Goal: Task Accomplishment & Management: Use online tool/utility

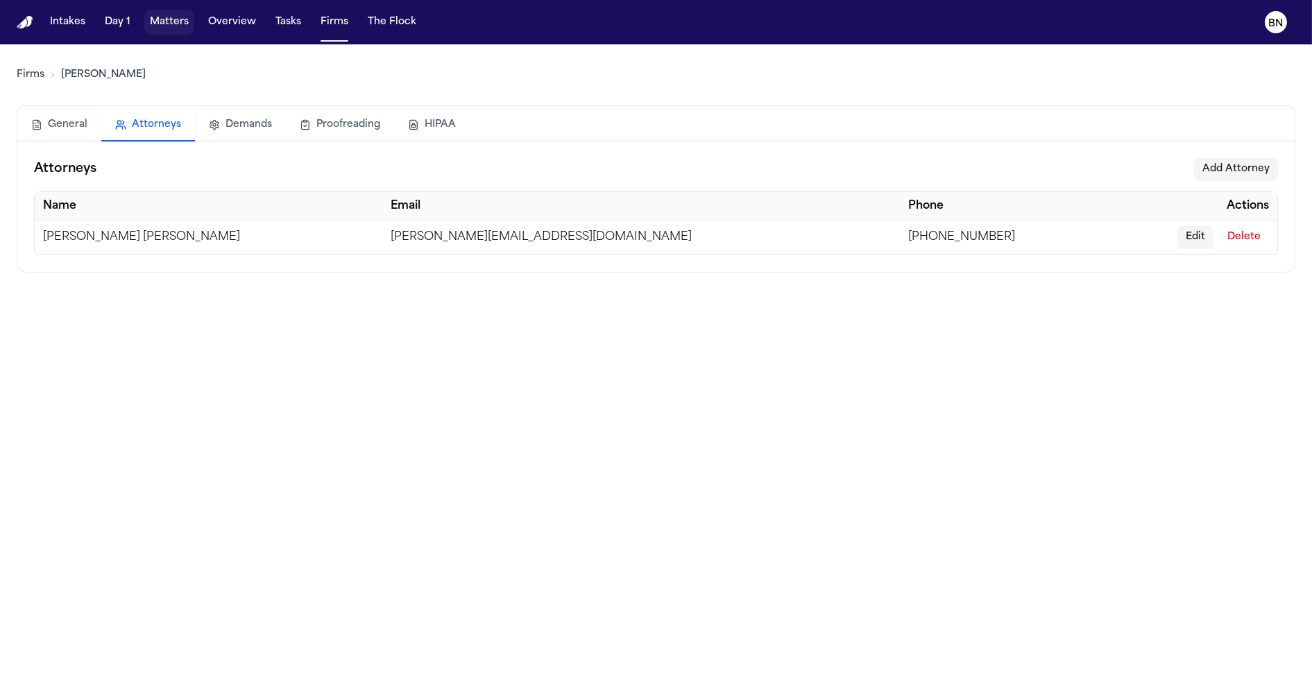
click at [169, 24] on button "Matters" at bounding box center [169, 22] width 50 height 25
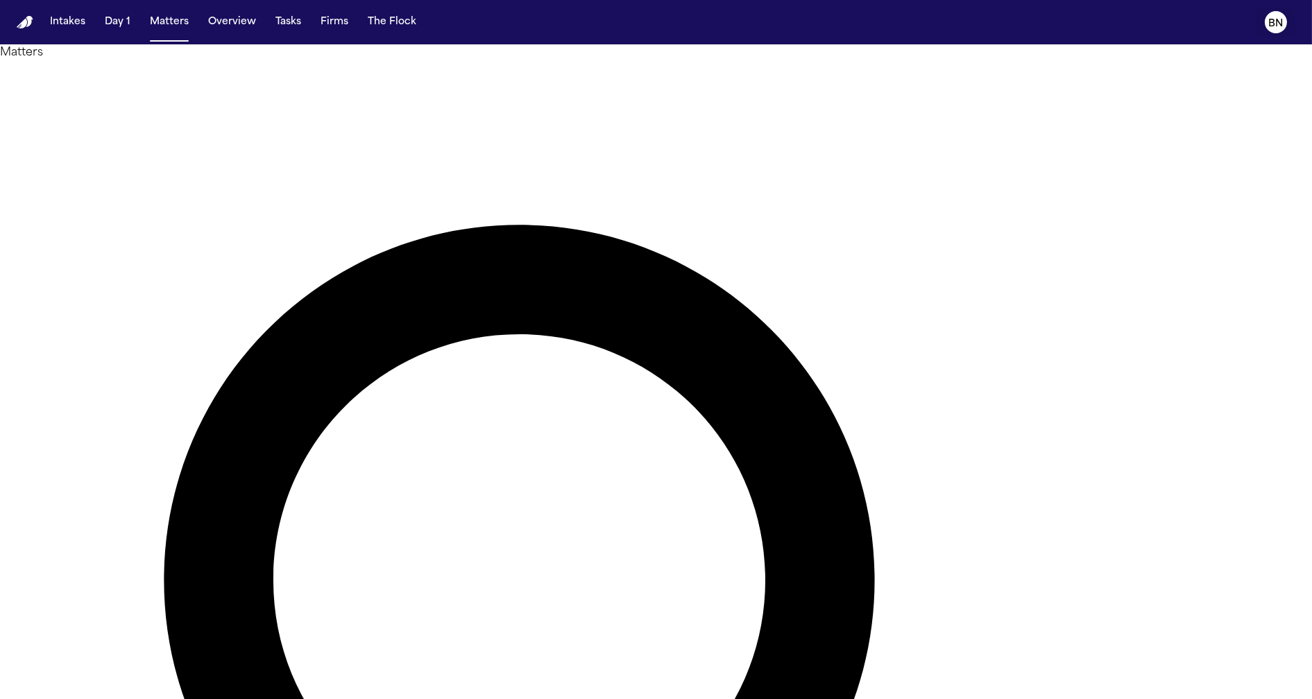
click at [1266, 18] on icon "BN" at bounding box center [1276, 22] width 22 height 22
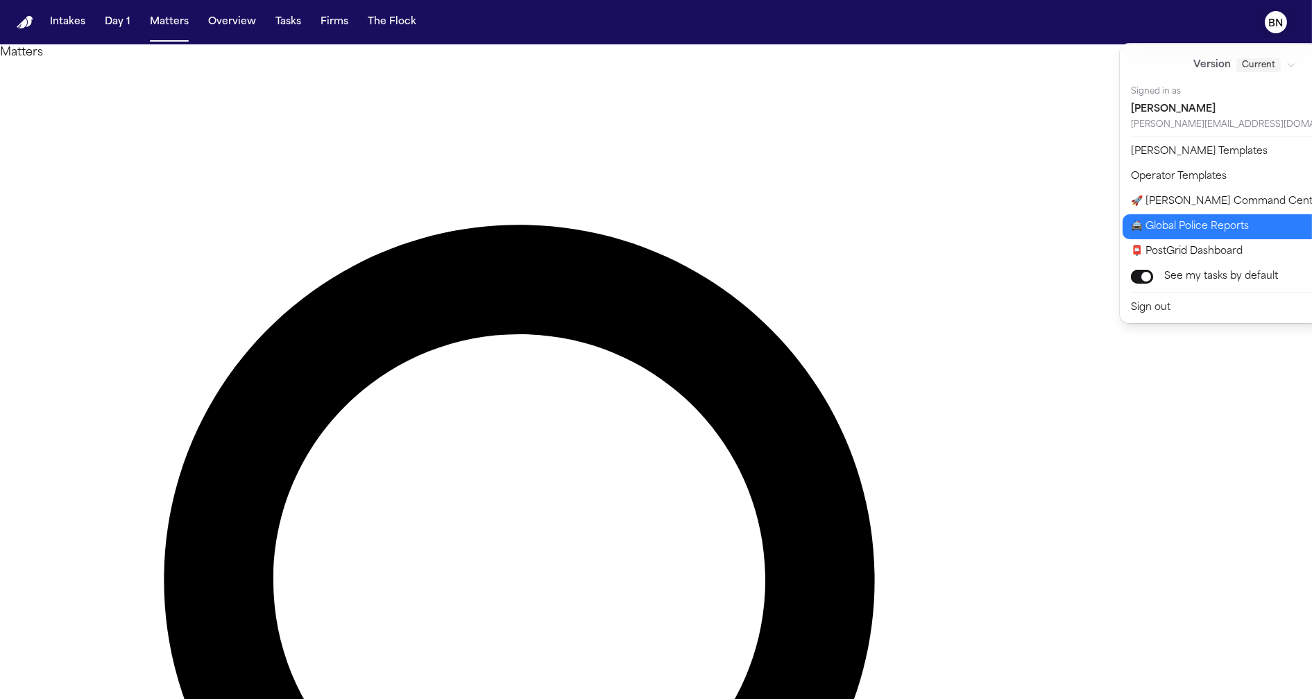
click at [1231, 231] on button "🚔 Global Police Reports" at bounding box center [1252, 226] width 261 height 25
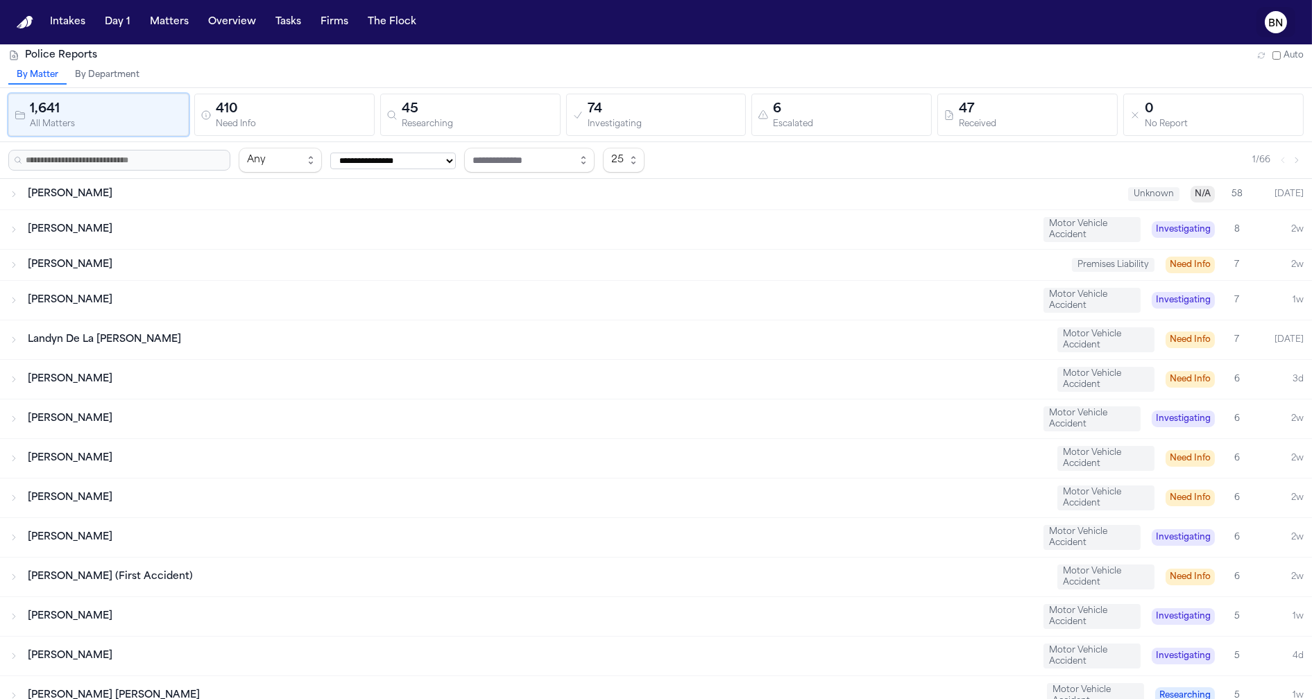
click at [1260, 22] on button "BN" at bounding box center [1275, 22] width 39 height 31
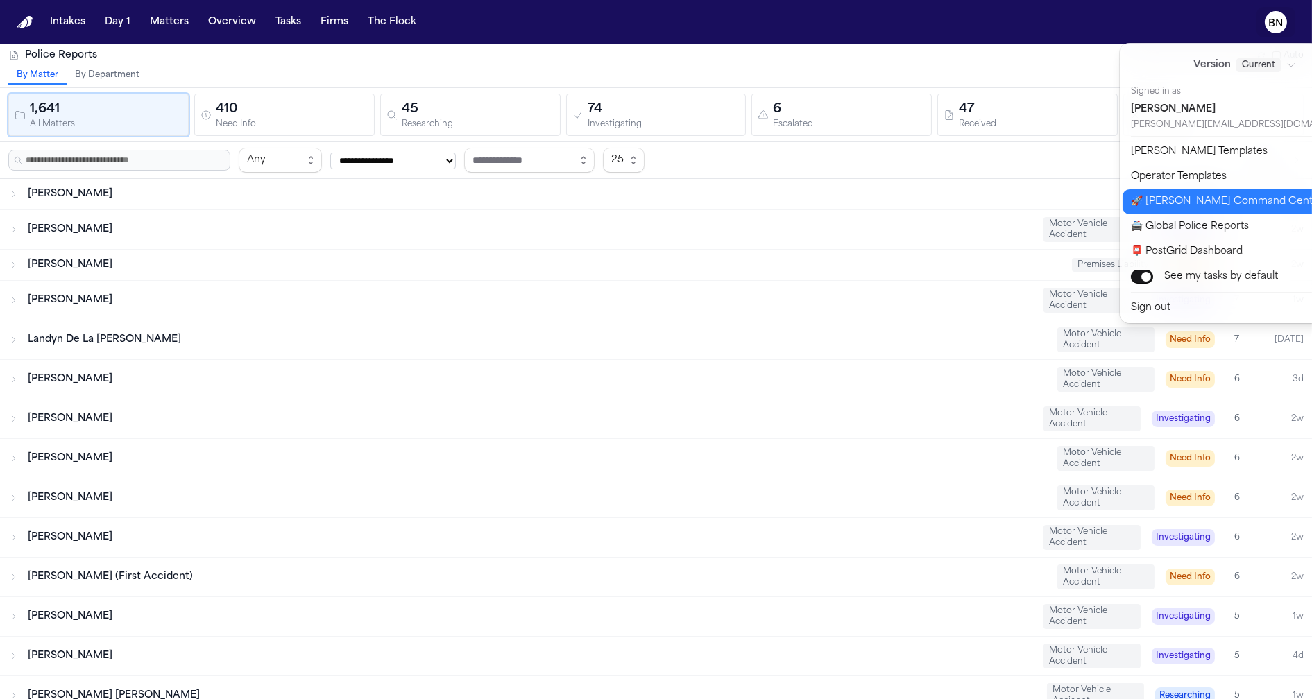
click at [1164, 192] on button "🚀 Bland Command Center" at bounding box center [1252, 201] width 261 height 25
select select "**"
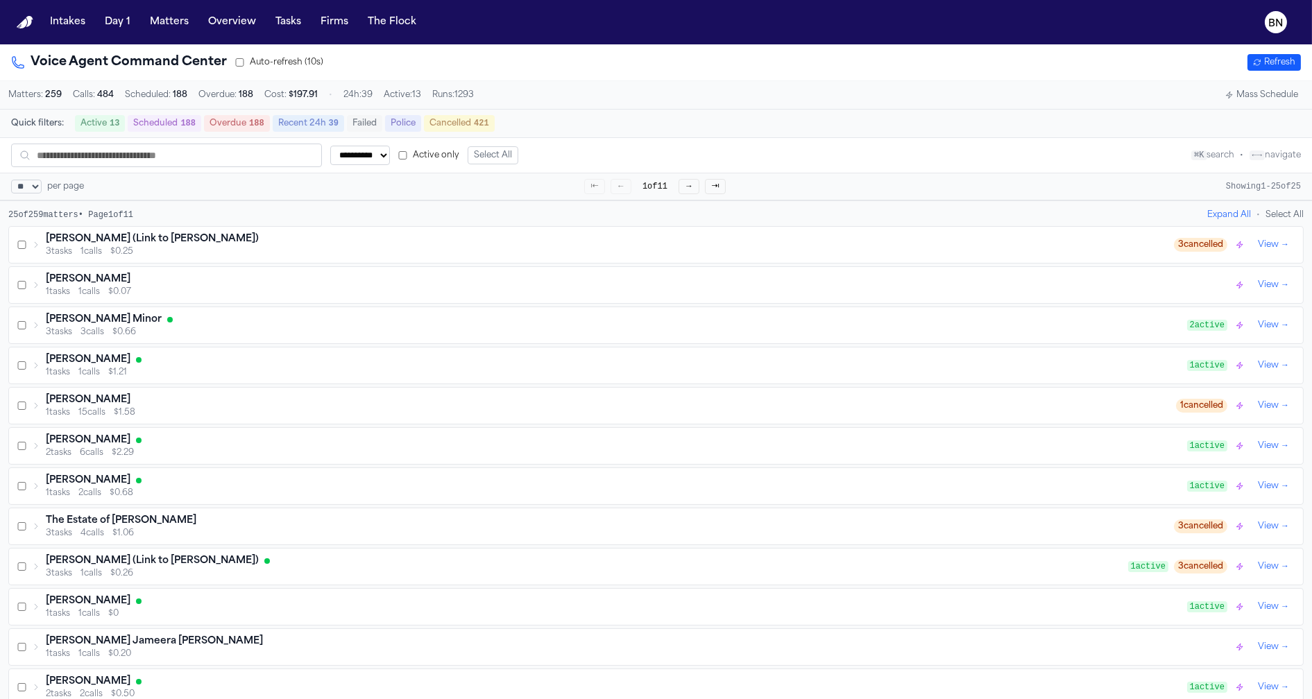
click at [363, 50] on div "Voice Agent Command Center Auto-refresh (10s) Refresh" at bounding box center [656, 62] width 1312 height 37
click at [525, 48] on div "Voice Agent Command Center Auto-refresh (10s) Refresh" at bounding box center [656, 62] width 1312 height 37
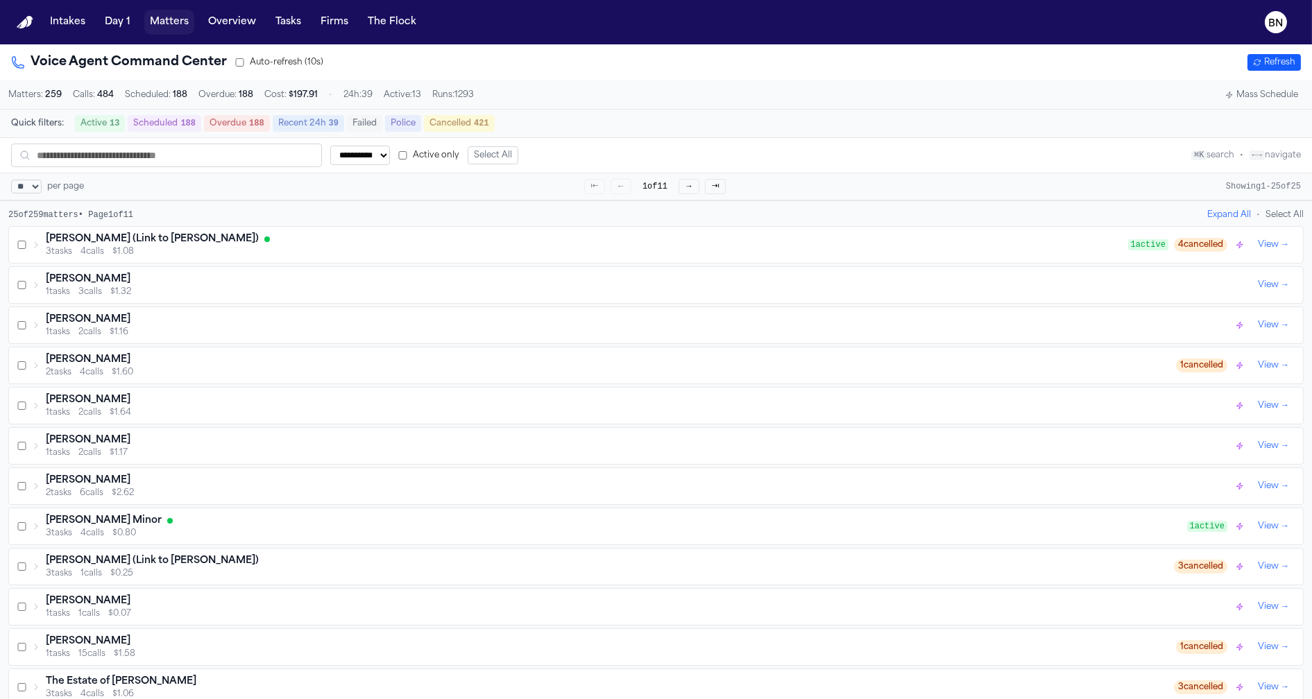
click at [183, 17] on button "Matters" at bounding box center [169, 22] width 50 height 25
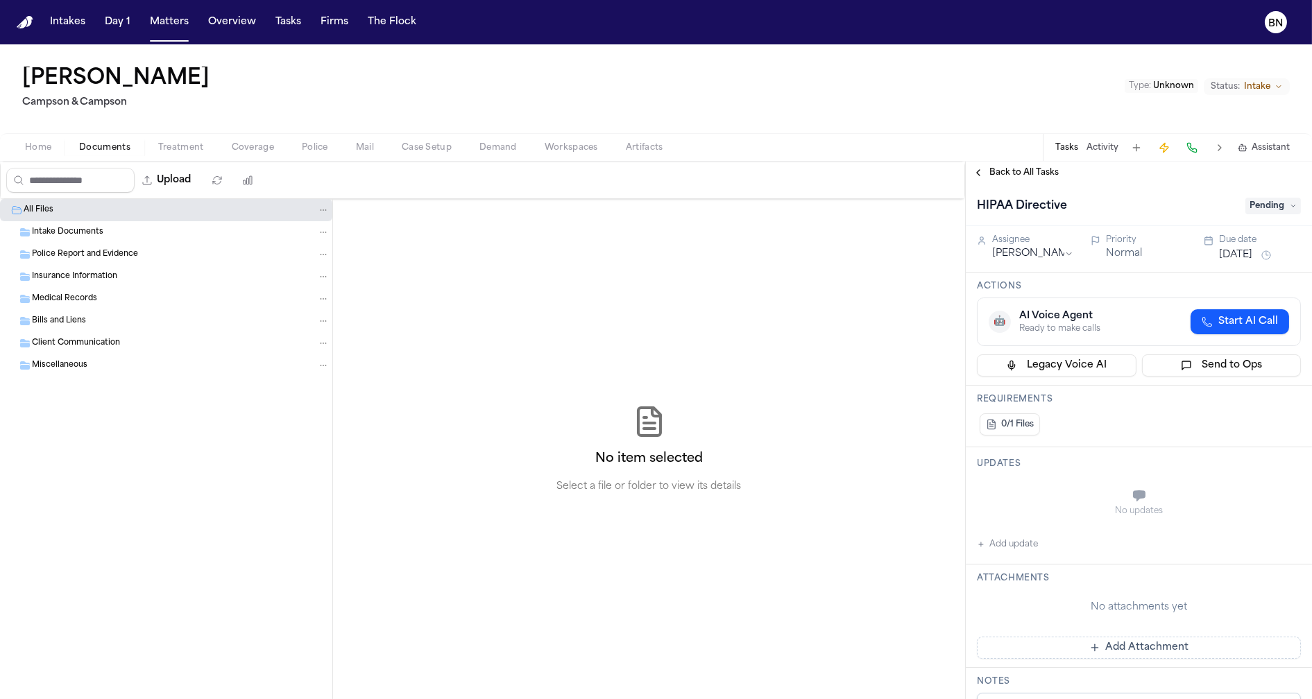
click at [259, 151] on span "Coverage" at bounding box center [253, 147] width 42 height 11
